Goal: Task Accomplishment & Management: Manage account settings

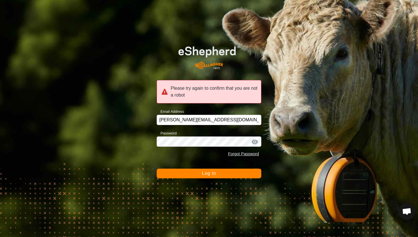
click at [202, 176] on button "Log In" at bounding box center [209, 173] width 105 height 10
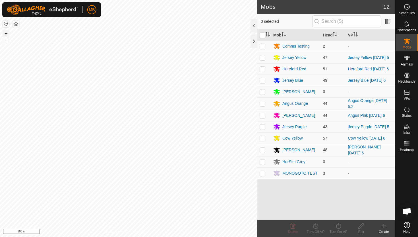
click at [6, 34] on button "+" at bounding box center [6, 33] width 7 height 7
click at [14, 0] on html "MB Schedules Notifications Mobs Animals Neckbands VPs Status Infra Heatmap Help…" at bounding box center [209, 118] width 418 height 237
click at [408, 59] on icon at bounding box center [407, 58] width 6 height 5
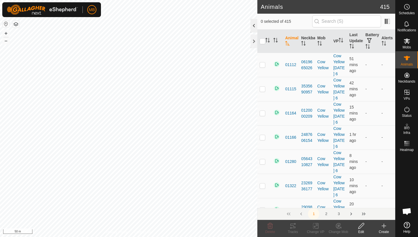
click at [254, 26] on div at bounding box center [254, 26] width 7 height 14
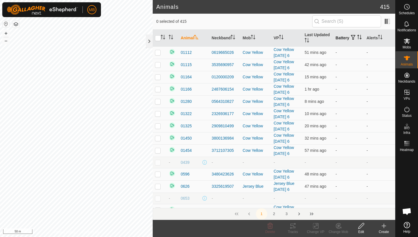
click at [357, 39] on icon "Activate to sort" at bounding box center [359, 37] width 5 height 5
click at [358, 39] on icon "Activate to sort" at bounding box center [360, 37] width 4 height 5
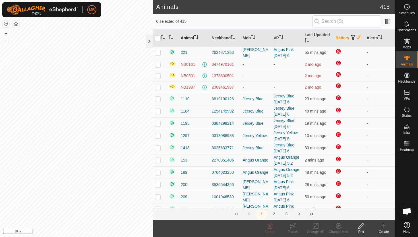
click at [165, 48] on div "Animals 415 0 selected of 415 Animal Neckband Mob VP Last Updated Battery Alert…" at bounding box center [198, 118] width 396 height 237
click at [406, 3] on icon at bounding box center [407, 6] width 7 height 7
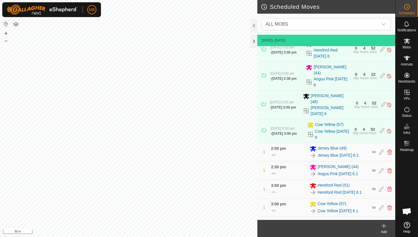
scroll to position [111, 0]
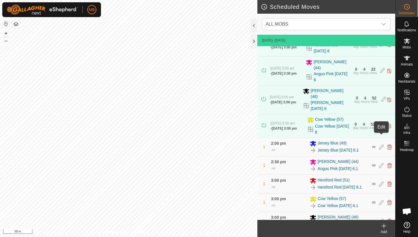
click at [381, 144] on icon at bounding box center [381, 146] width 5 height 5
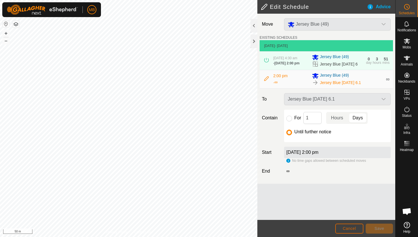
click at [355, 227] on span "Cancel" at bounding box center [349, 228] width 13 height 5
